Goal: Contribute content

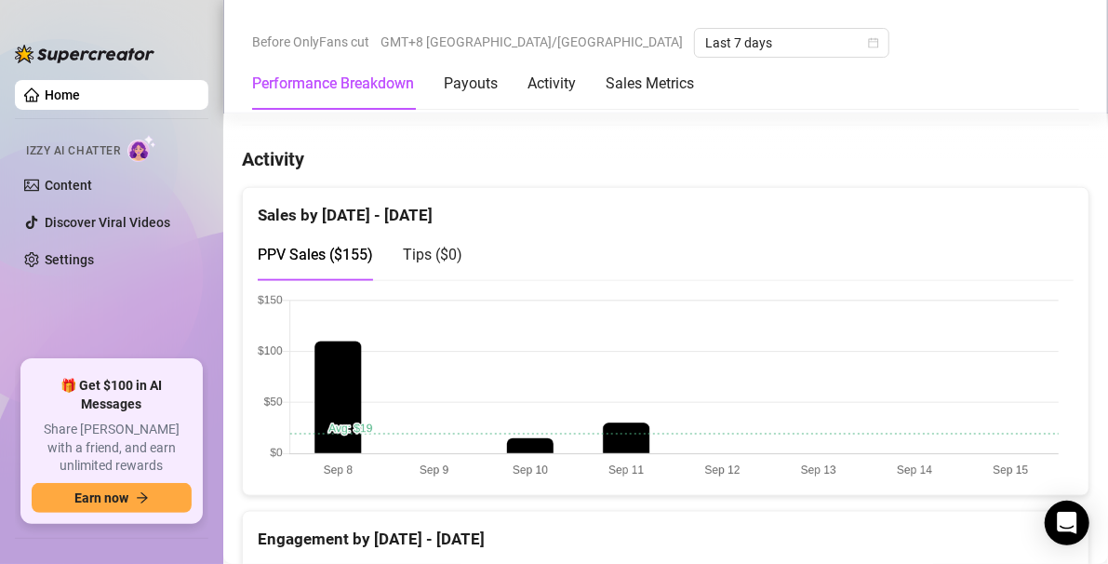
scroll to position [747, 0]
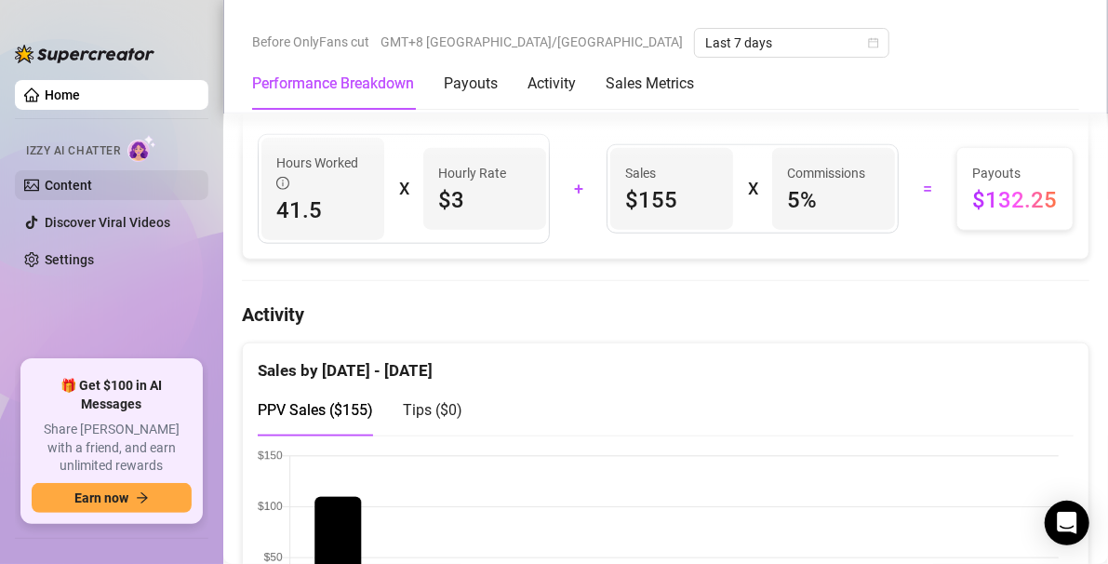
click at [50, 193] on link "Content" at bounding box center [68, 185] width 47 height 15
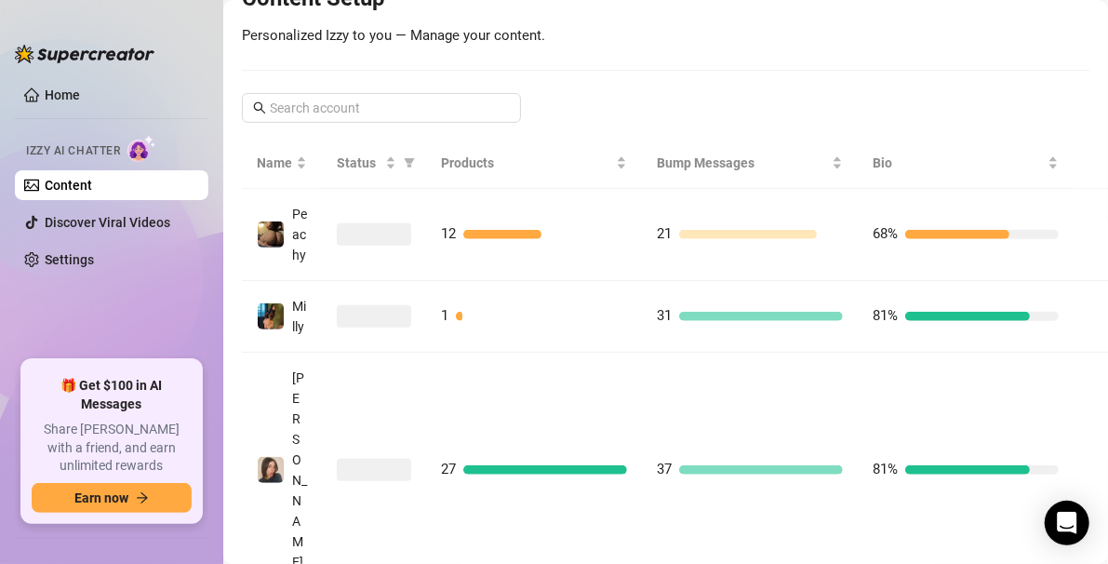
scroll to position [445, 0]
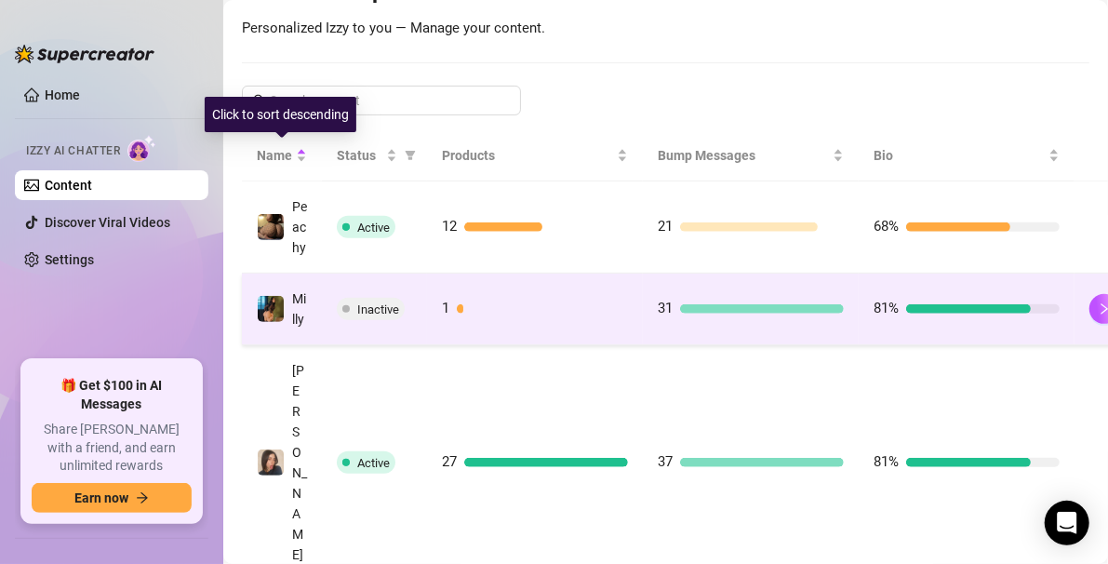
click at [295, 327] on span "Milly" at bounding box center [299, 308] width 14 height 35
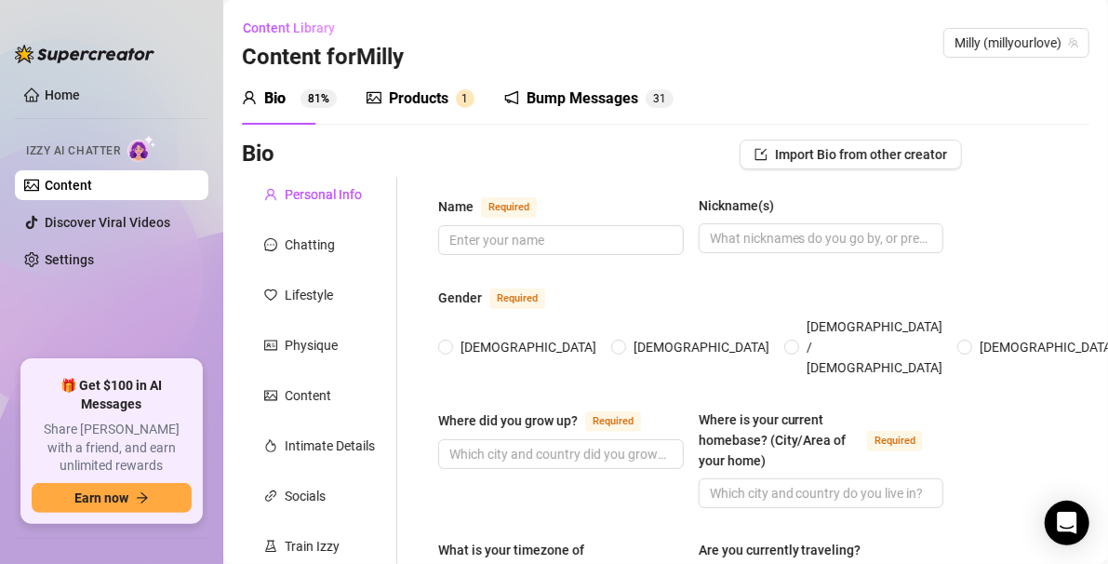
click at [412, 102] on div "Products" at bounding box center [419, 98] width 60 height 22
click at [428, 104] on div "Products" at bounding box center [419, 98] width 60 height 22
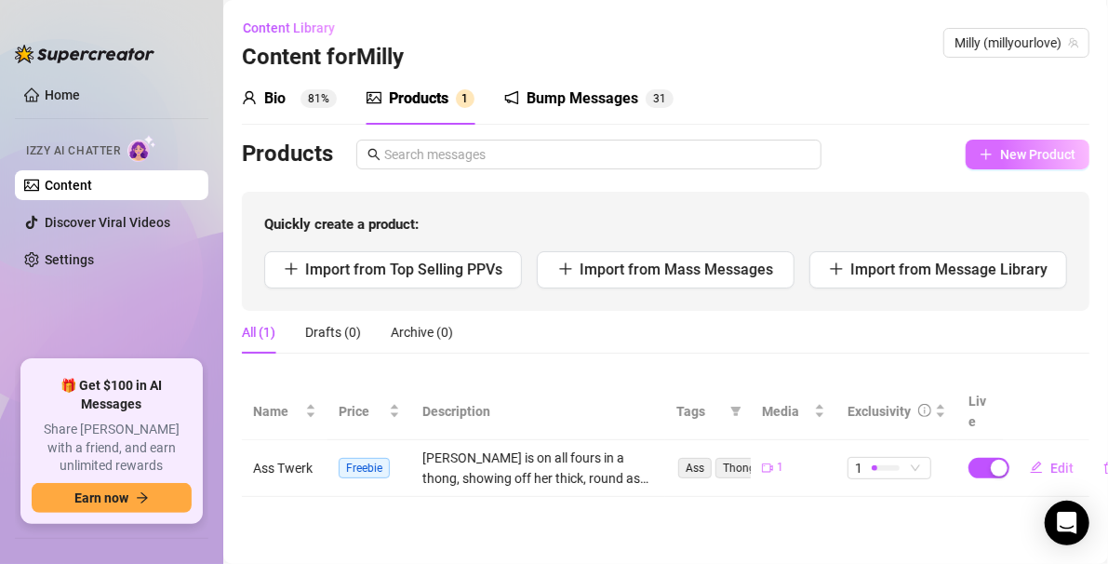
click at [815, 143] on button "New Product" at bounding box center [1028, 155] width 124 height 30
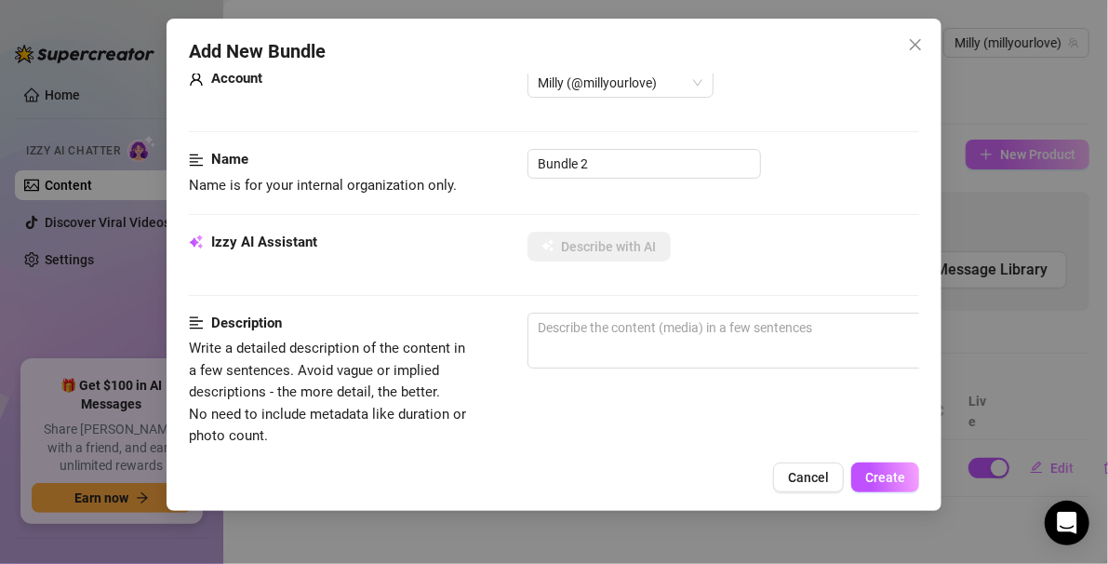
scroll to position [7, 0]
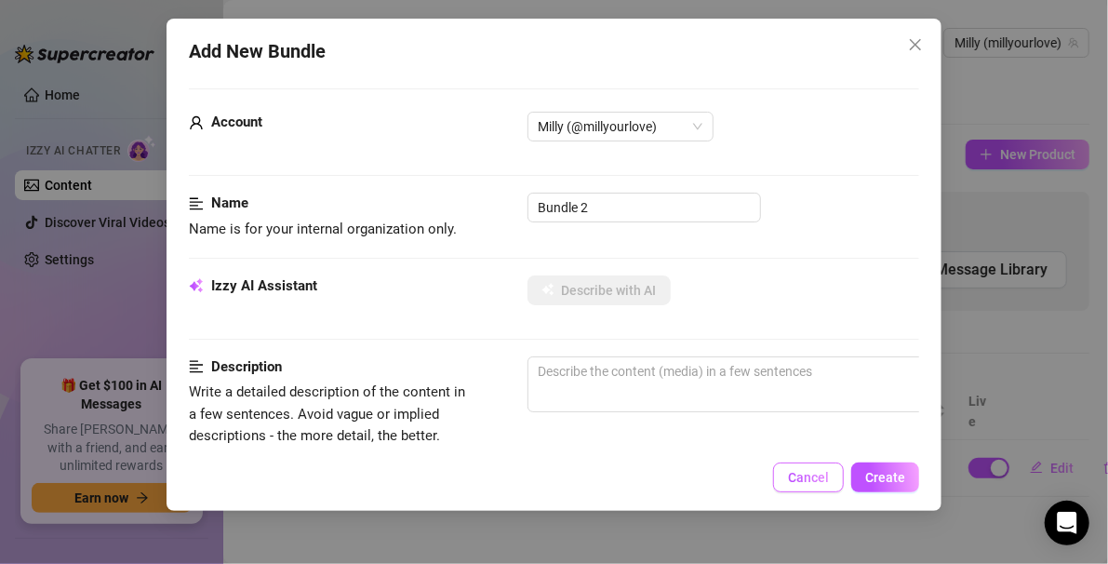
click at [815, 484] on button "Cancel" at bounding box center [808, 477] width 71 height 30
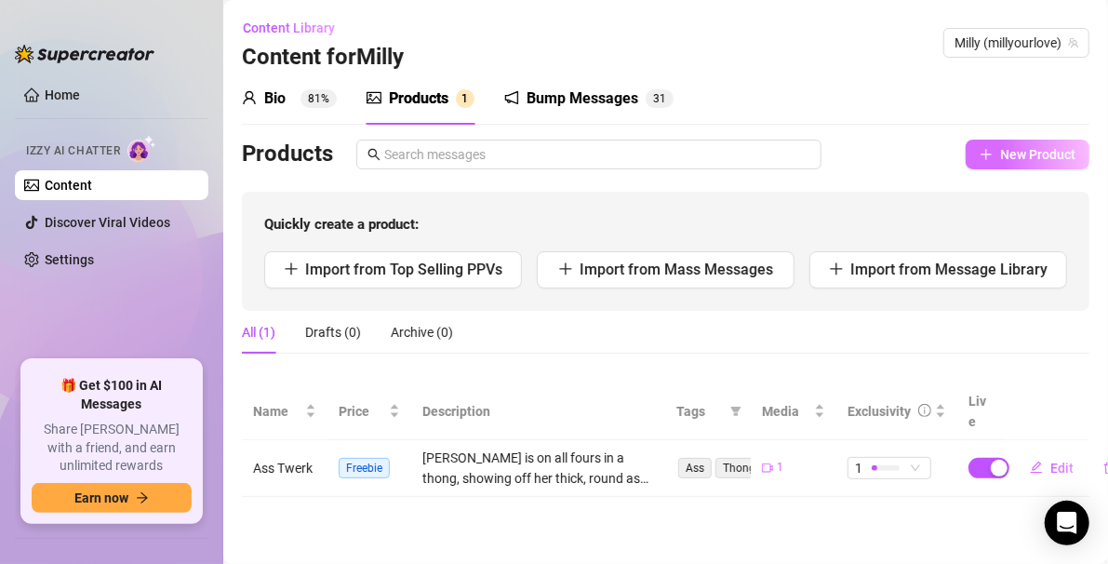
click at [815, 167] on button "New Product" at bounding box center [1028, 155] width 124 height 30
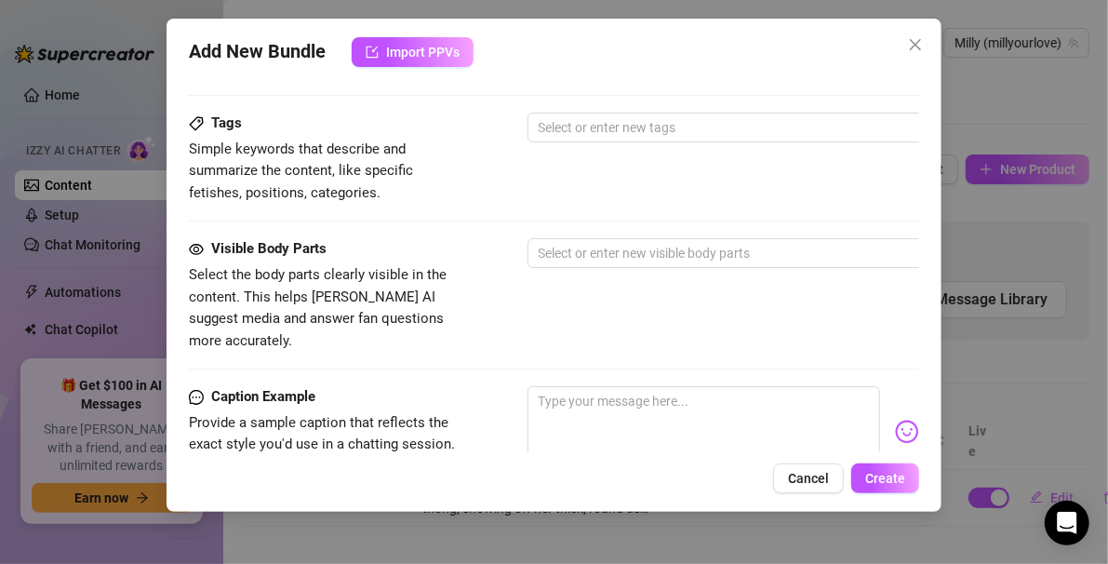
scroll to position [839, 0]
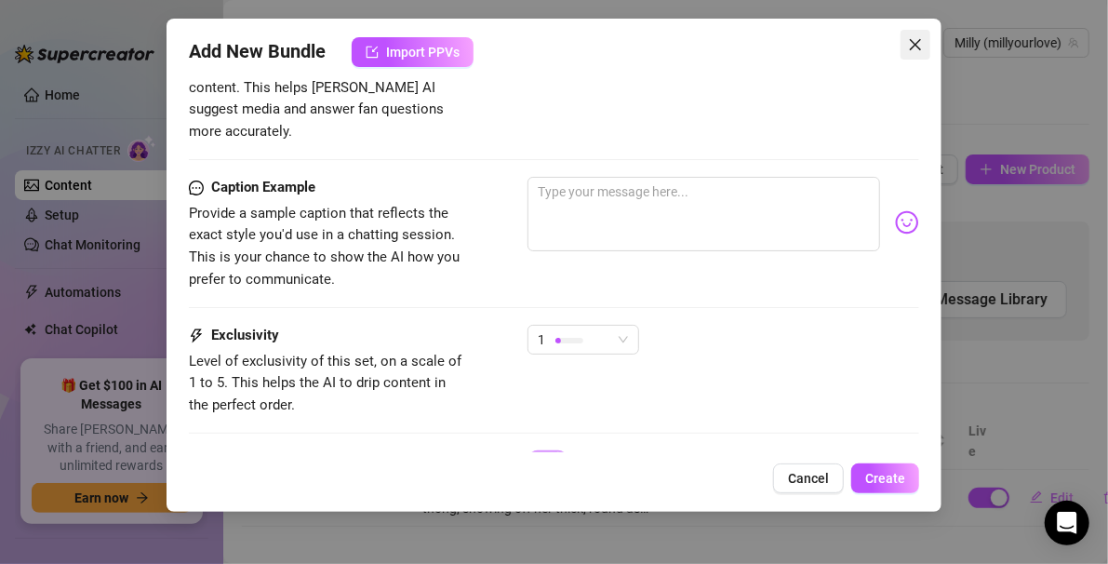
click at [815, 50] on icon "close" at bounding box center [915, 44] width 15 height 15
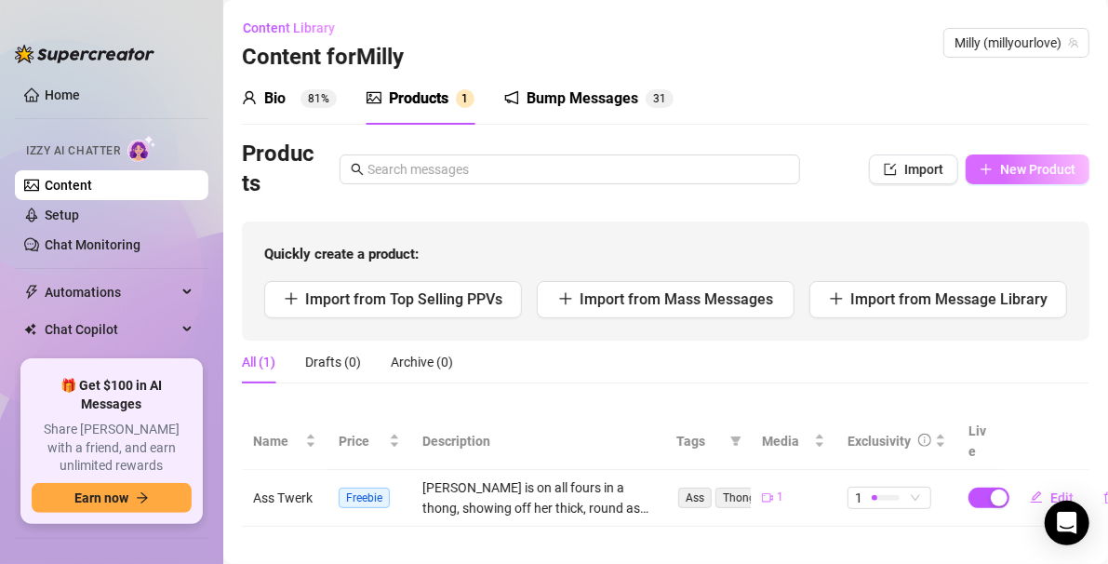
click at [815, 177] on span "button" at bounding box center [986, 169] width 13 height 15
type textarea "Type your message here..."
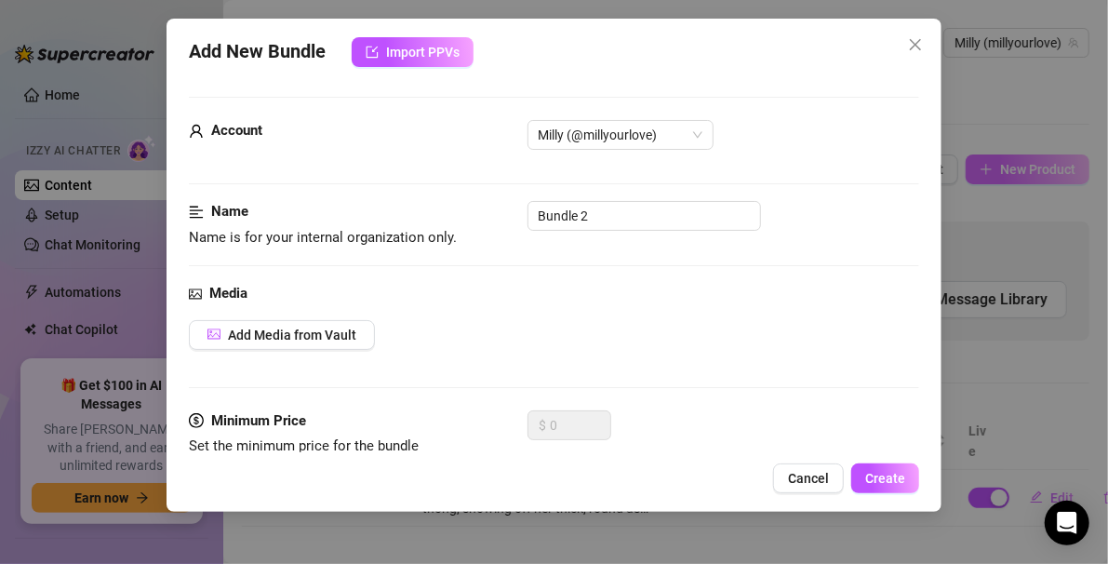
click at [815, 177] on div "Add New Bundle Import PPVs Account Milly (@millyourlove) Name Name is for your …" at bounding box center [554, 282] width 1108 height 564
